Goal: Task Accomplishment & Management: Complete application form

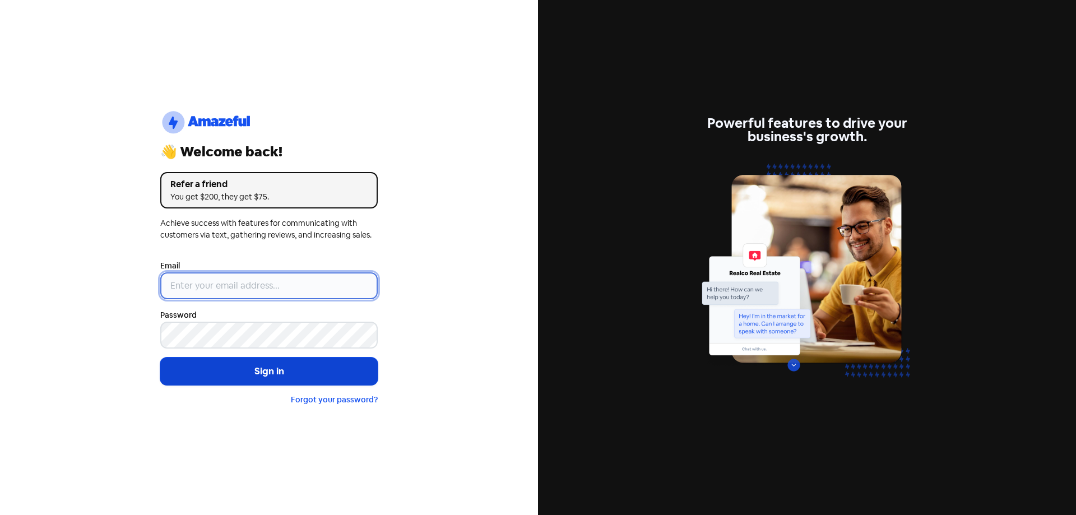
type input "[EMAIL_ADDRESS][DOMAIN_NAME]"
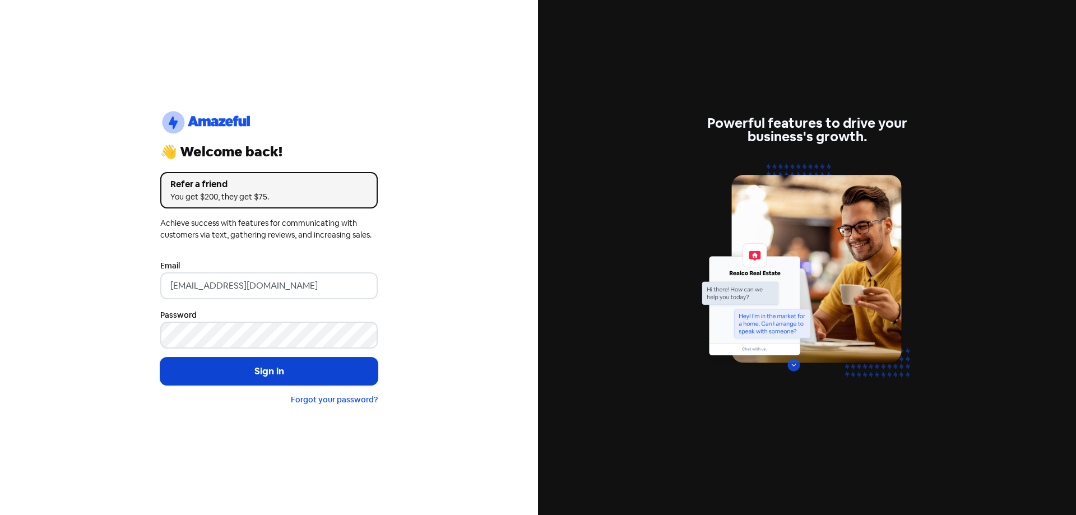
click at [237, 362] on button "Sign in" at bounding box center [268, 372] width 217 height 28
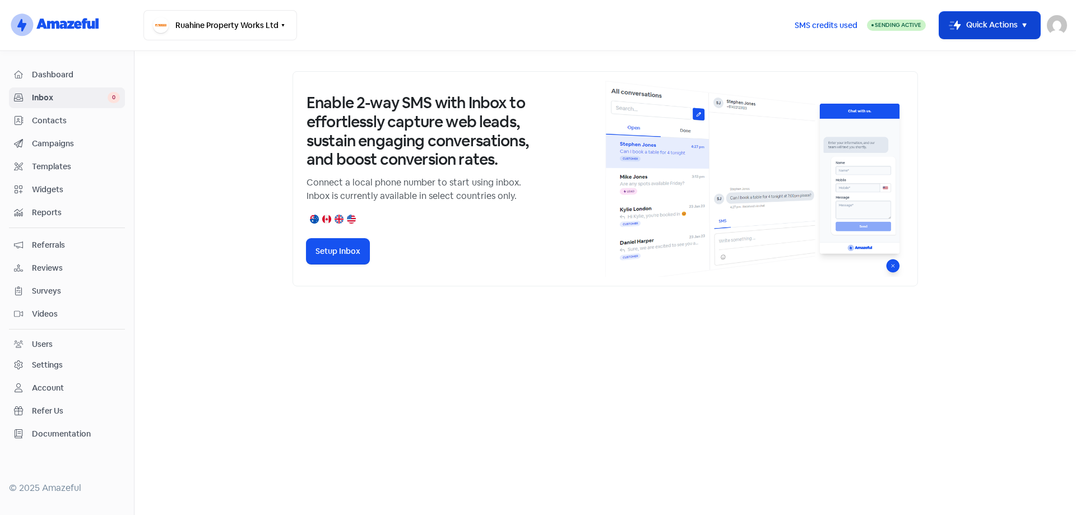
click at [988, 32] on button "Icon For Thunder-move Quick Actions" at bounding box center [989, 25] width 101 height 27
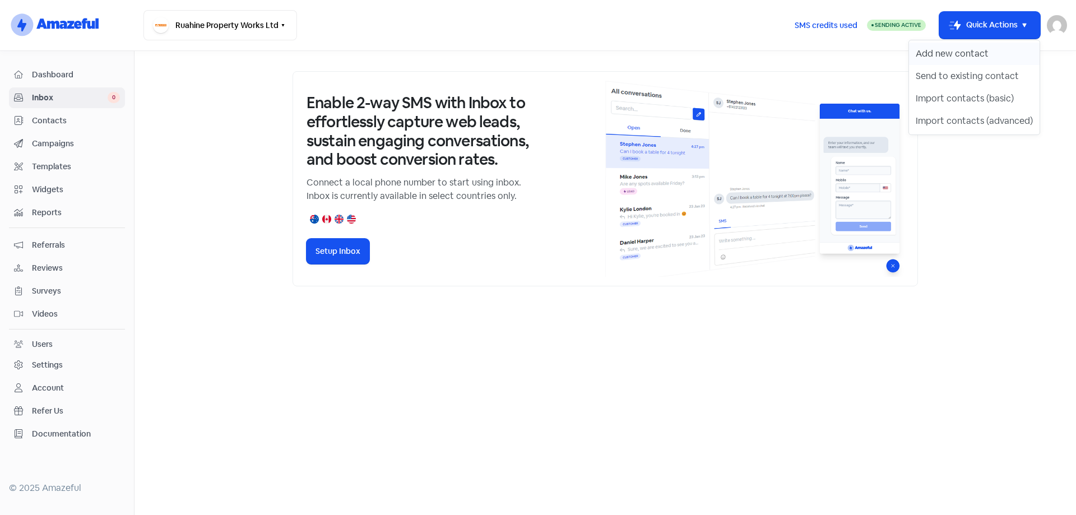
click at [975, 56] on button "Add new contact" at bounding box center [974, 54] width 131 height 22
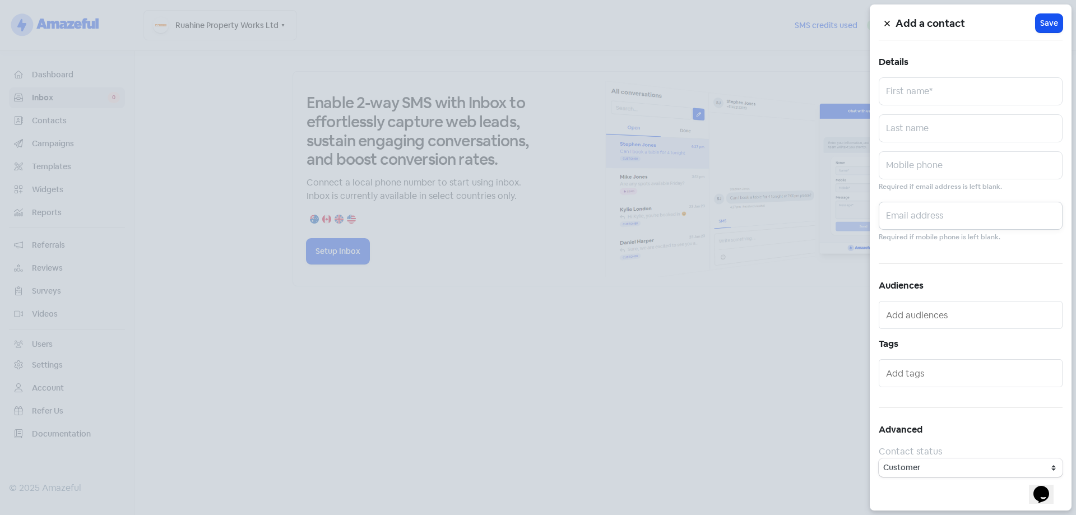
click at [924, 207] on input "text" at bounding box center [971, 216] width 184 height 28
paste input "[EMAIL_ADDRESS][DOMAIN_NAME]"
type input "[EMAIL_ADDRESS][DOMAIN_NAME]"
click at [912, 91] on input "text" at bounding box center [971, 91] width 184 height 28
type input "[PERSON_NAME]"
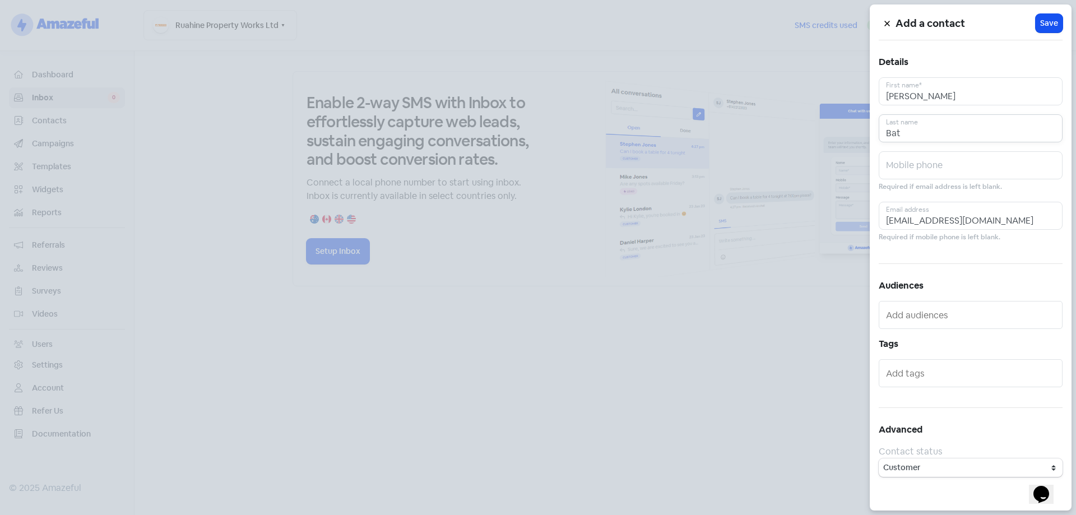
click at [951, 128] on input "Bat" at bounding box center [971, 128] width 184 height 28
type input "[PERSON_NAME]"
click at [1056, 22] on span "Save" at bounding box center [1049, 23] width 18 height 12
